Goal: Task Accomplishment & Management: Use online tool/utility

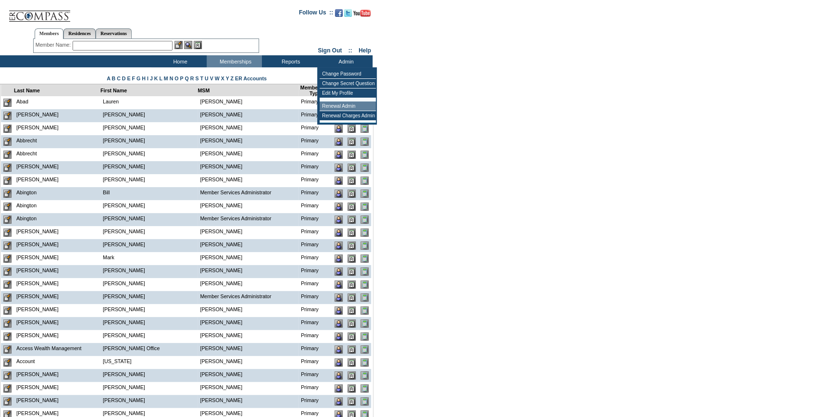
drag, startPoint x: 341, startPoint y: 109, endPoint x: 225, endPoint y: 125, distance: 116.5
click at [340, 108] on td "Renewal Admin" at bounding box center [348, 106] width 56 height 10
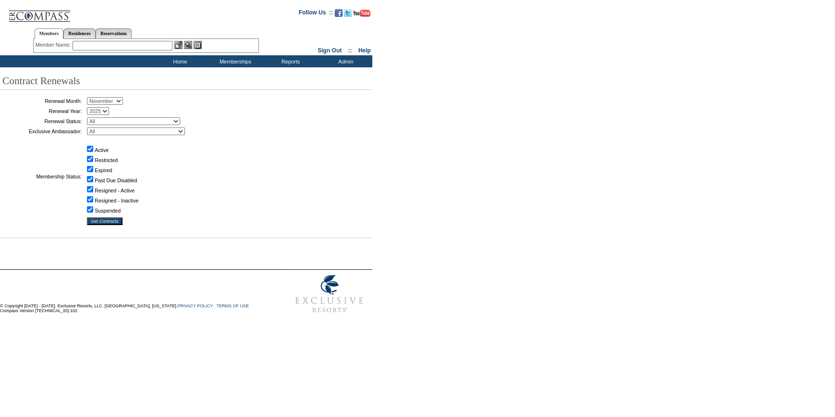
click at [105, 102] on select "January February March April May June July August September October November De…" at bounding box center [105, 101] width 36 height 8
select select "10"
click at [90, 98] on select "January February March April May June July August September October November De…" at bounding box center [105, 101] width 36 height 8
drag, startPoint x: 125, startPoint y: 120, endPoint x: 125, endPoint y: 125, distance: 5.8
click at [125, 119] on select "All Not Started Pending Approved Election Made Election Changed No Response Man…" at bounding box center [133, 121] width 93 height 8
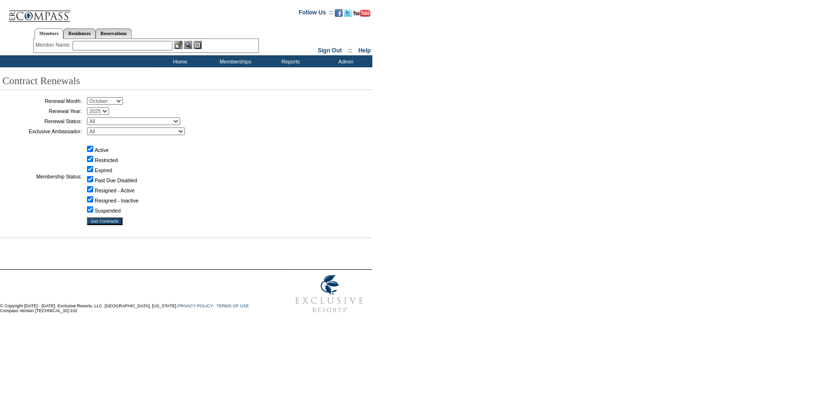
select select "5"
click at [90, 117] on select "All Not Started Pending Approved Election Made Election Changed No Response Man…" at bounding box center [133, 121] width 93 height 8
click at [118, 222] on input "Get Contracts" at bounding box center [105, 221] width 36 height 8
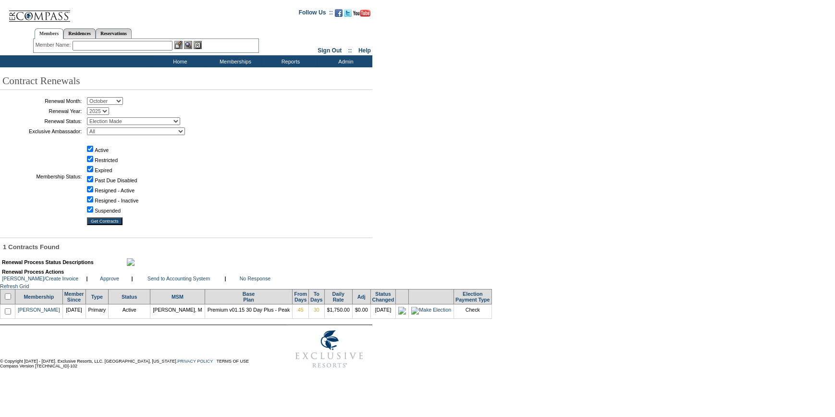
click at [11, 299] on input "checkbox" at bounding box center [8, 296] width 6 height 6
checkbox input "true"
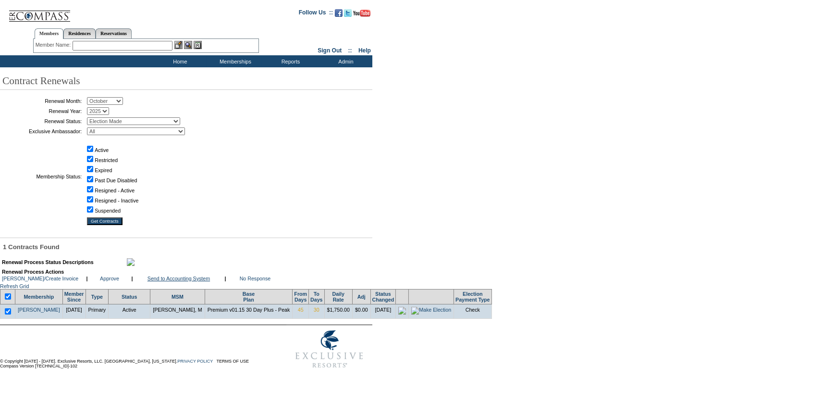
click at [197, 281] on link "Send to Accounting System" at bounding box center [179, 278] width 62 height 6
